Goal: Use online tool/utility: Utilize a website feature to perform a specific function

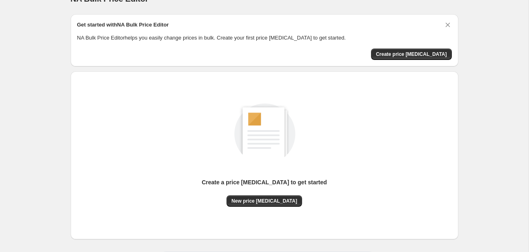
scroll to position [53, 0]
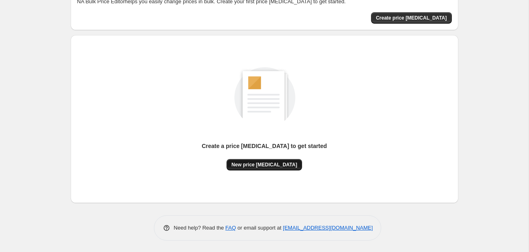
click at [275, 163] on span "New price [MEDICAL_DATA]" at bounding box center [264, 164] width 66 height 7
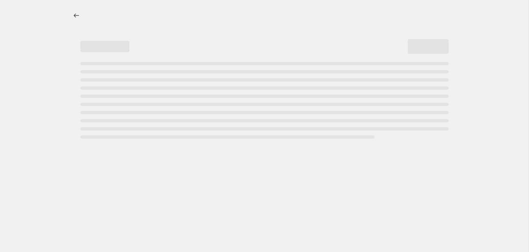
select select "percentage"
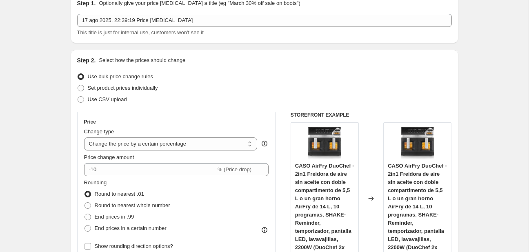
scroll to position [43, 0]
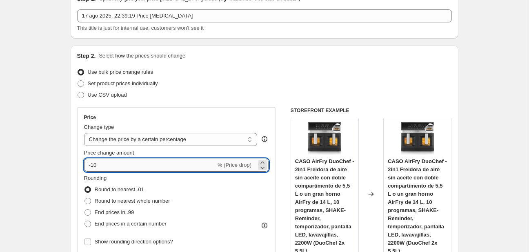
click at [152, 162] on input "-10" at bounding box center [150, 165] width 132 height 13
type input "-1"
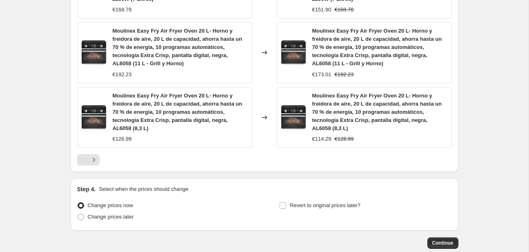
scroll to position [690, 0]
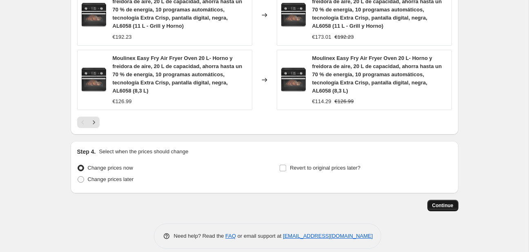
type input "-30"
click at [447, 202] on span "Continue" at bounding box center [442, 205] width 21 height 7
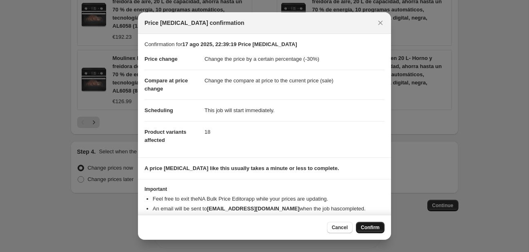
click at [376, 228] on span "Confirm" at bounding box center [369, 227] width 19 height 7
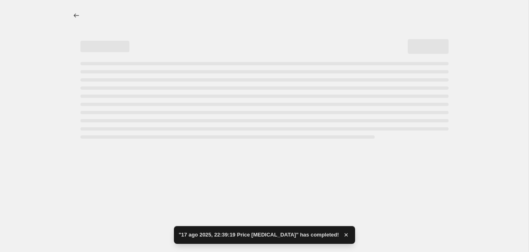
select select "percentage"
